Goal: Navigation & Orientation: Find specific page/section

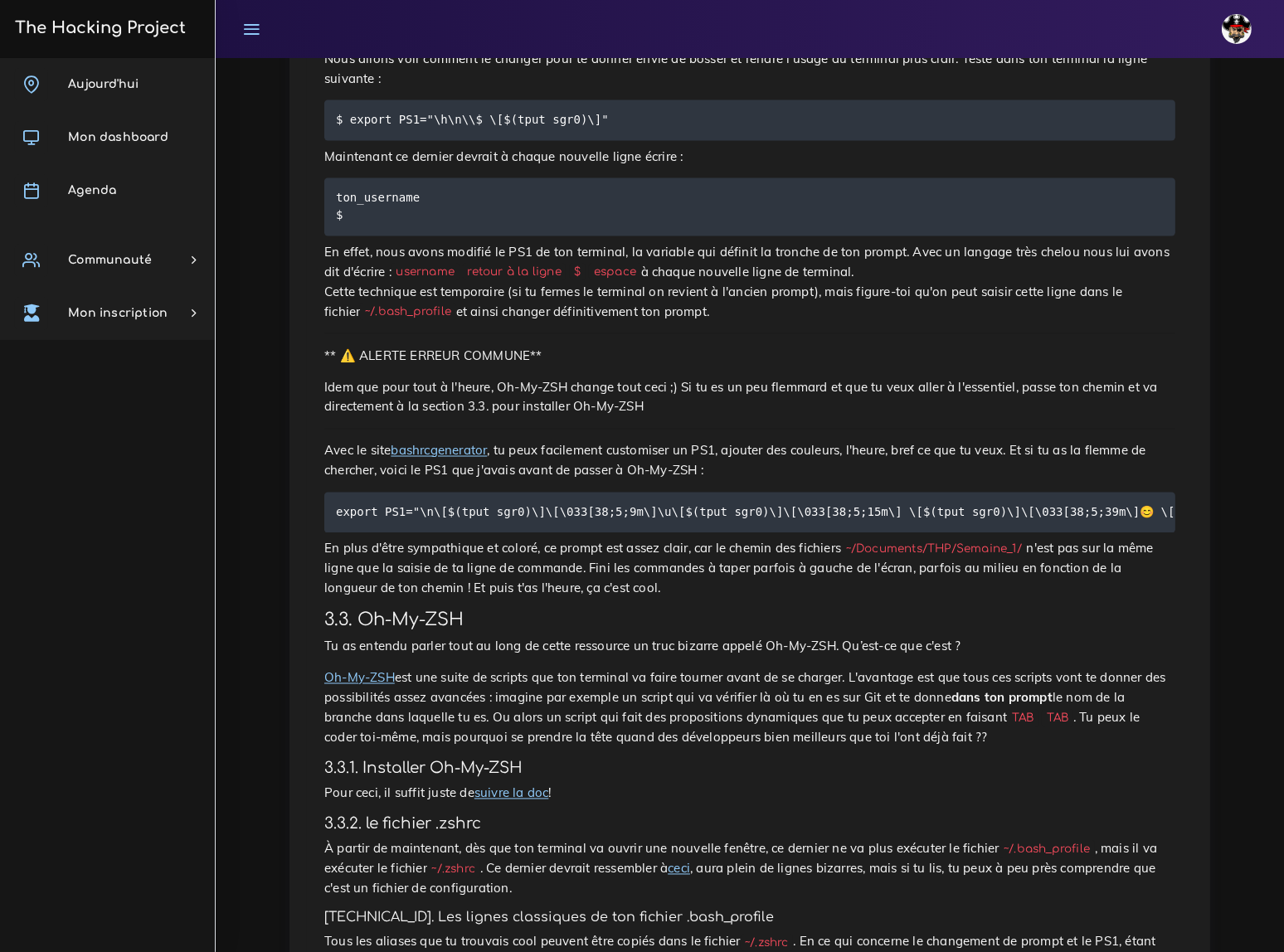
scroll to position [3166, 0]
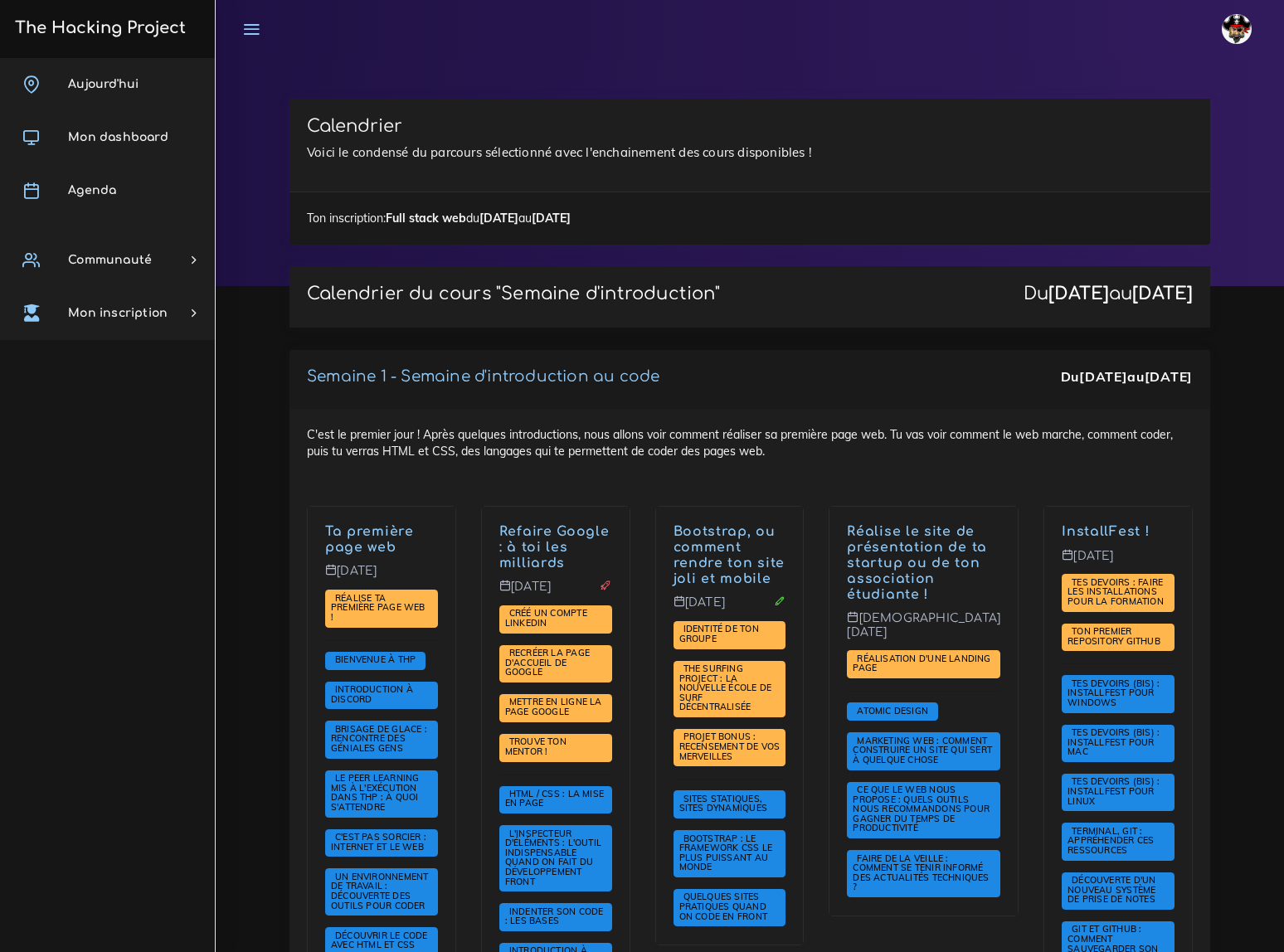
scroll to position [1603, 0]
